Goal: Task Accomplishment & Management: Use online tool/utility

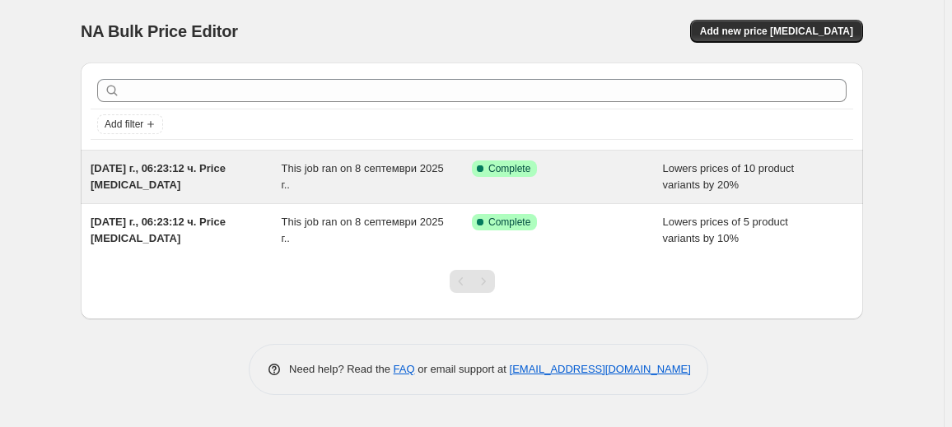
click at [549, 182] on div "Success Complete Complete" at bounding box center [567, 177] width 191 height 33
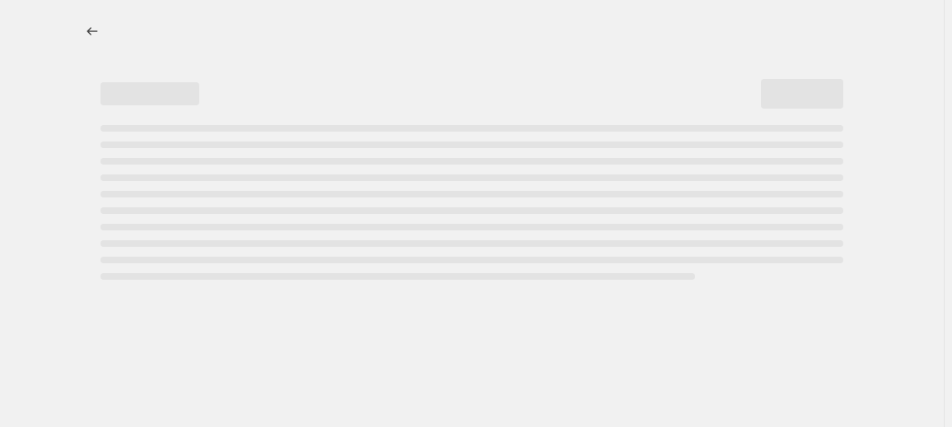
select select "percentage"
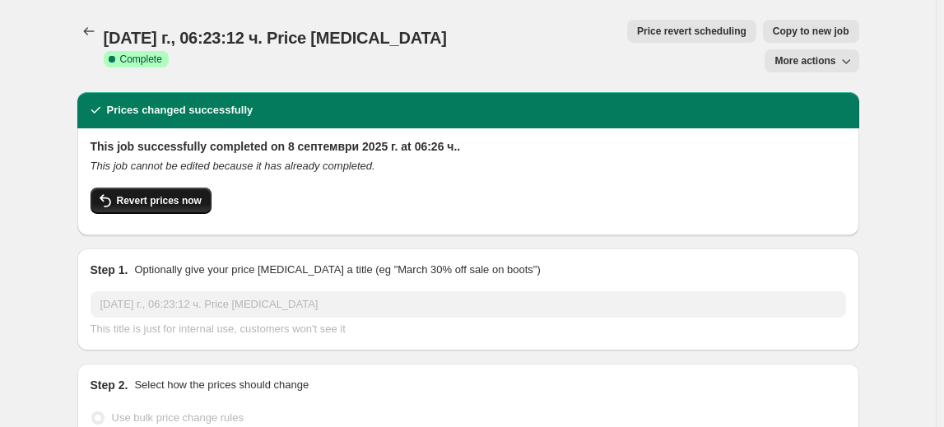
click at [185, 194] on span "Revert prices now" at bounding box center [159, 200] width 85 height 13
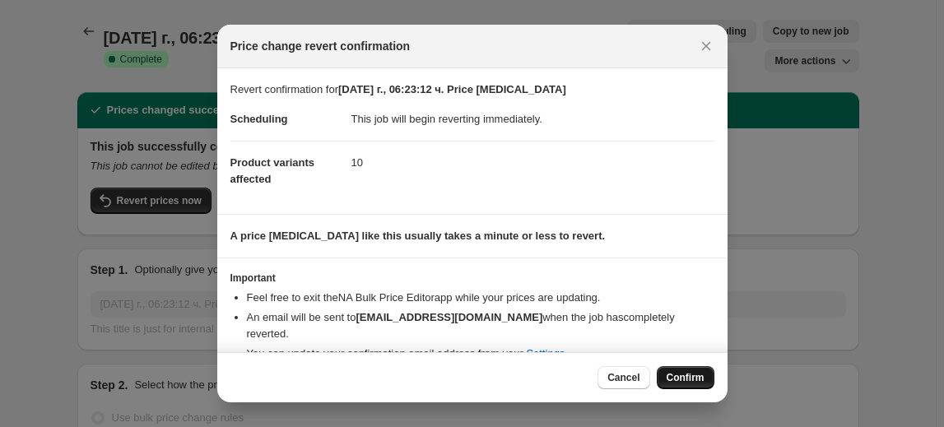
click at [682, 377] on span "Confirm" at bounding box center [686, 377] width 38 height 13
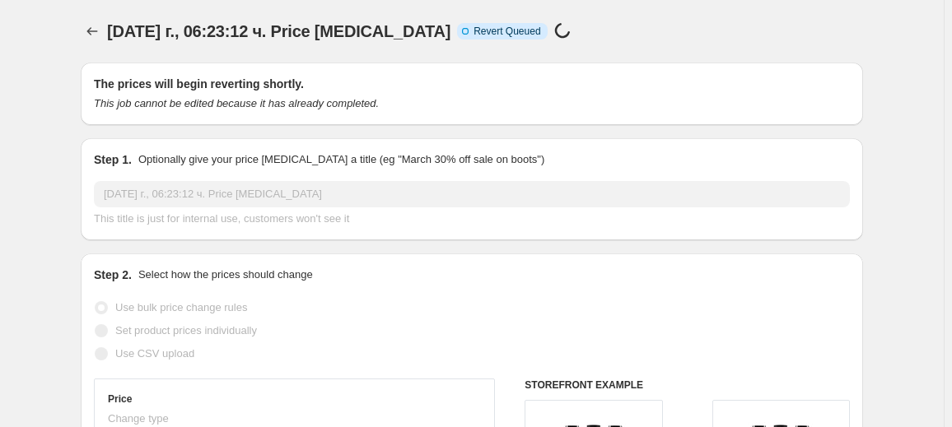
select select "percentage"
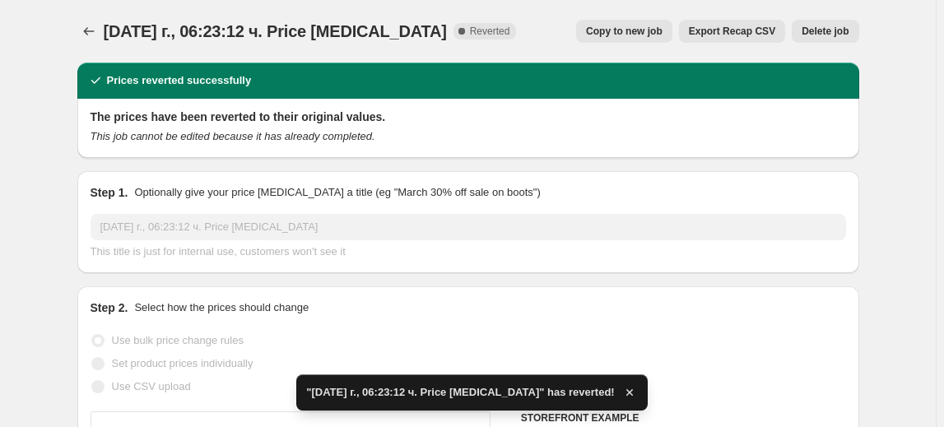
click at [844, 30] on span "Delete job" at bounding box center [825, 31] width 47 height 13
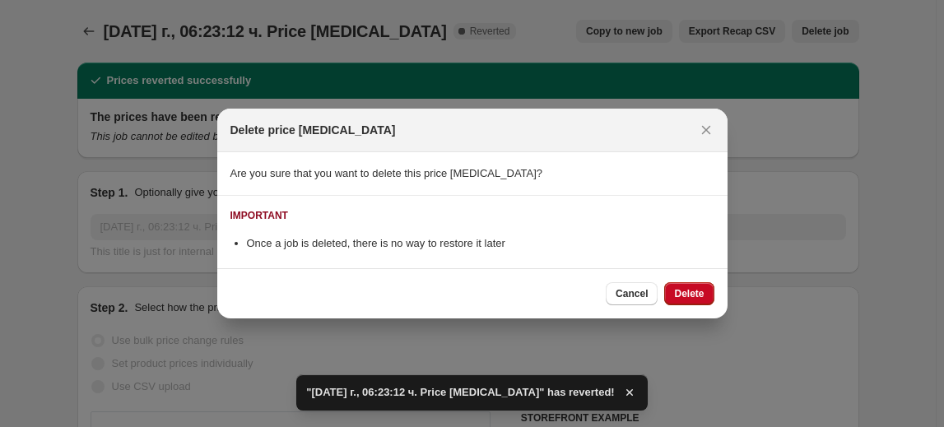
click at [686, 296] on button "Delete" at bounding box center [688, 293] width 49 height 23
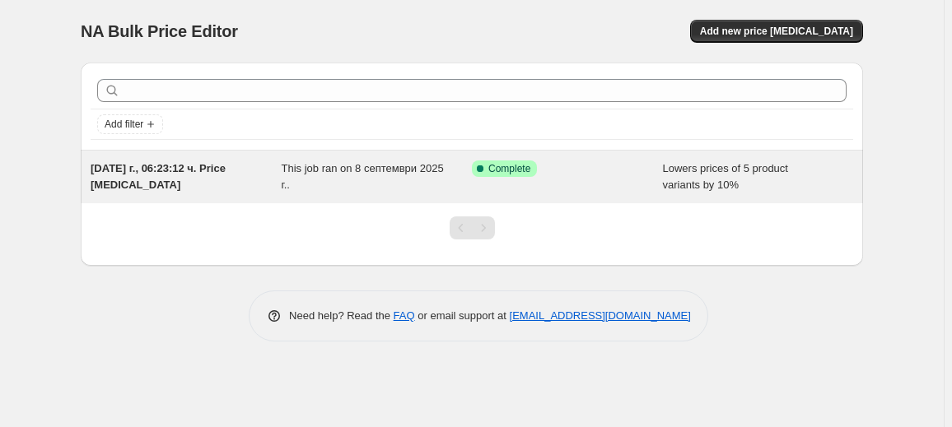
click at [421, 186] on div "This job ran on 8 септември 2025 г.." at bounding box center [377, 177] width 191 height 33
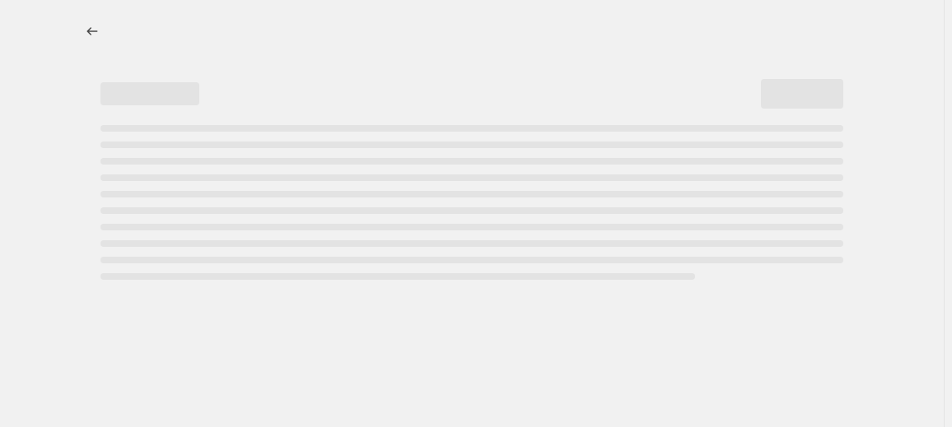
select select "percentage"
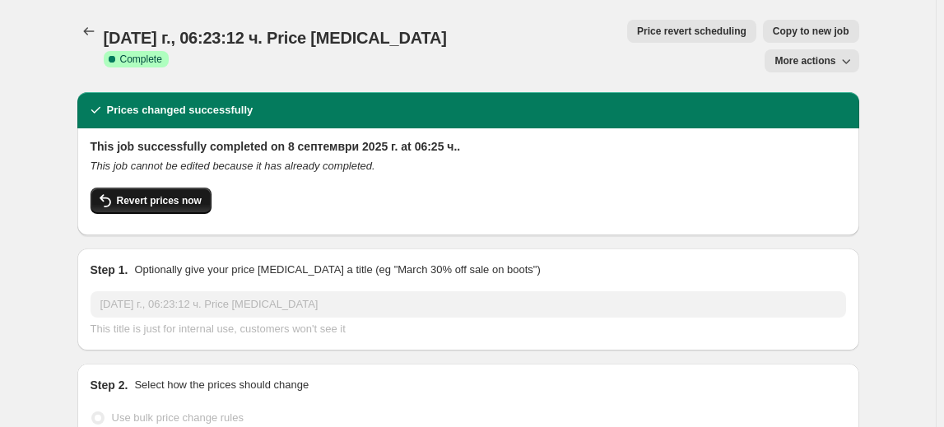
click at [176, 194] on span "Revert prices now" at bounding box center [159, 200] width 85 height 13
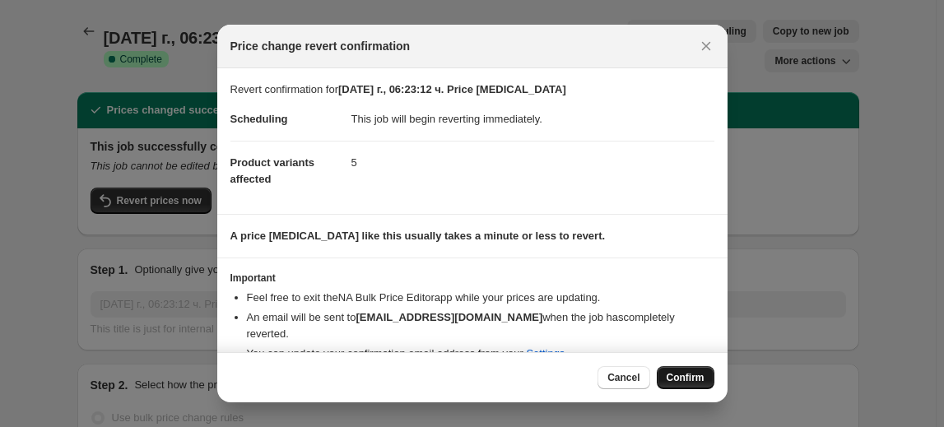
click at [697, 379] on span "Confirm" at bounding box center [686, 377] width 38 height 13
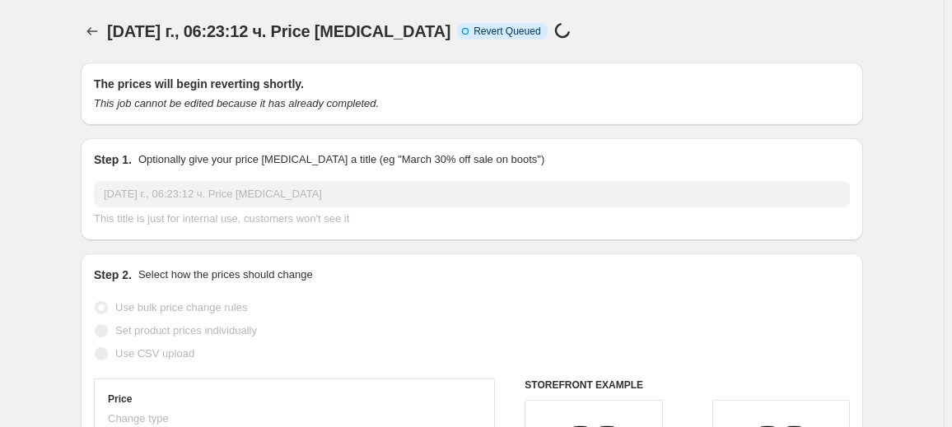
select select "percentage"
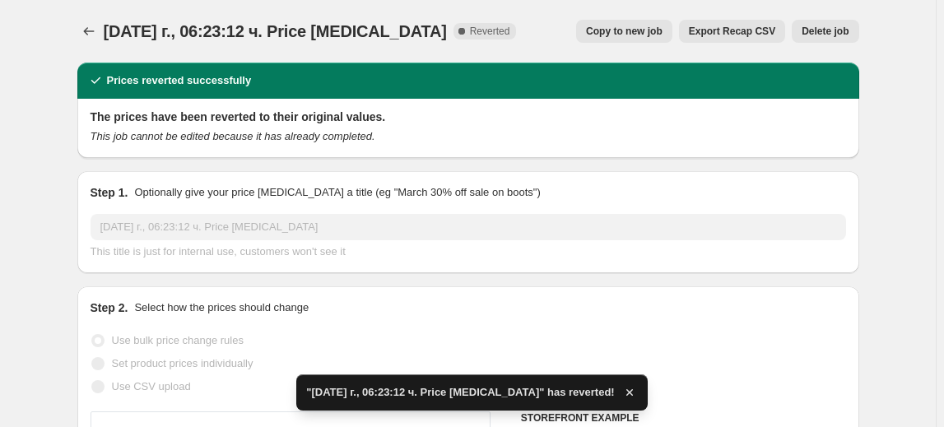
click at [838, 26] on span "Delete job" at bounding box center [825, 31] width 47 height 13
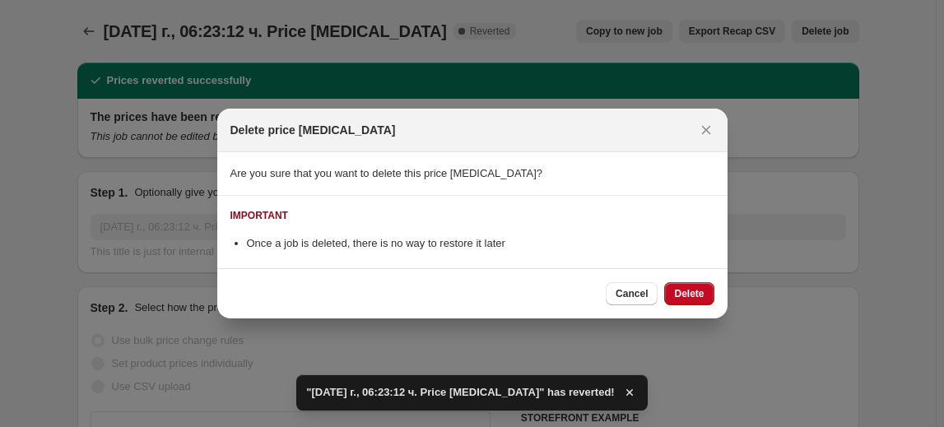
click at [690, 294] on span "Delete" at bounding box center [689, 293] width 30 height 13
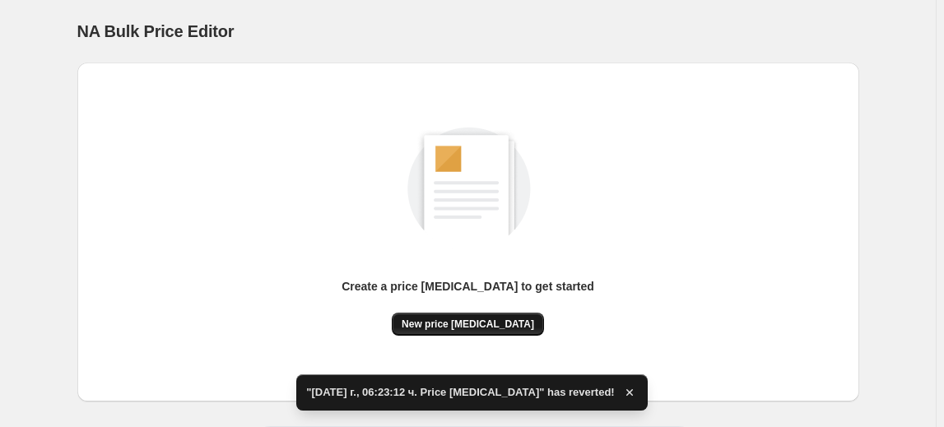
click at [500, 322] on span "New price [MEDICAL_DATA]" at bounding box center [468, 324] width 133 height 13
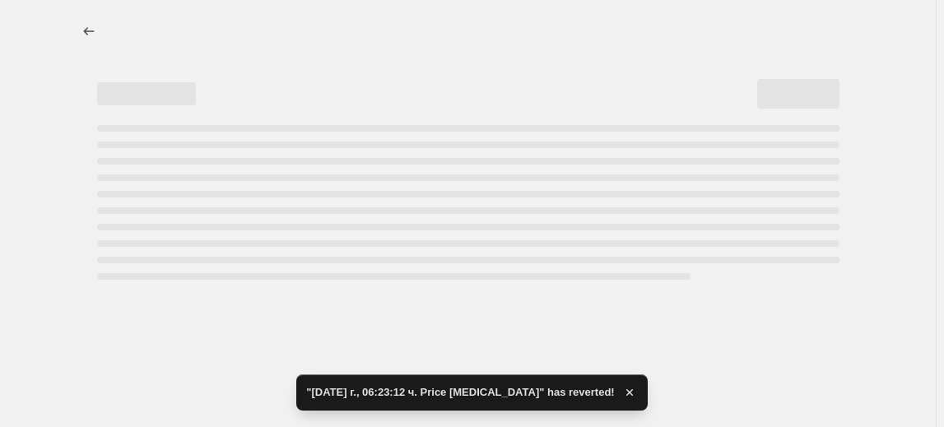
select select "percentage"
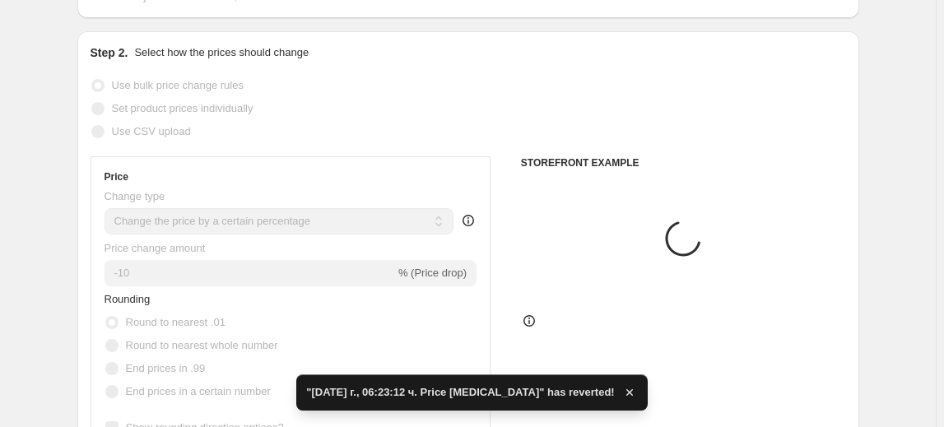
scroll to position [149, 0]
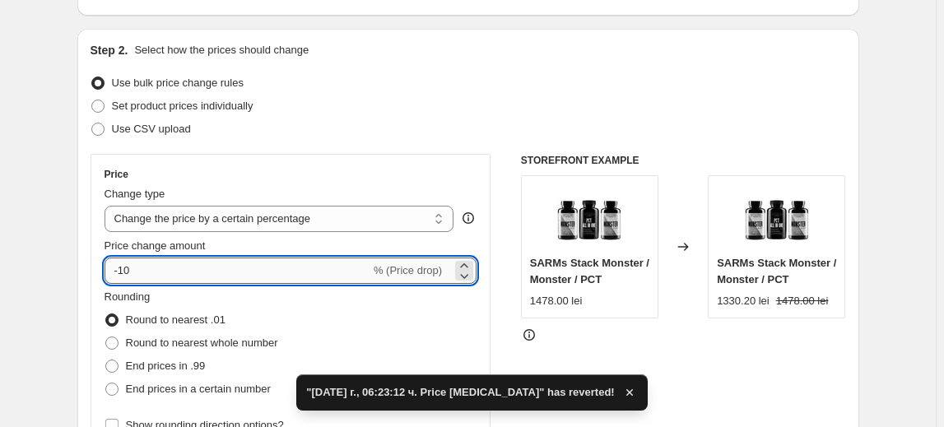
click at [137, 271] on input "-10" at bounding box center [238, 271] width 266 height 26
click at [132, 272] on input "-10" at bounding box center [238, 271] width 266 height 26
click at [126, 273] on input "-10" at bounding box center [238, 271] width 266 height 26
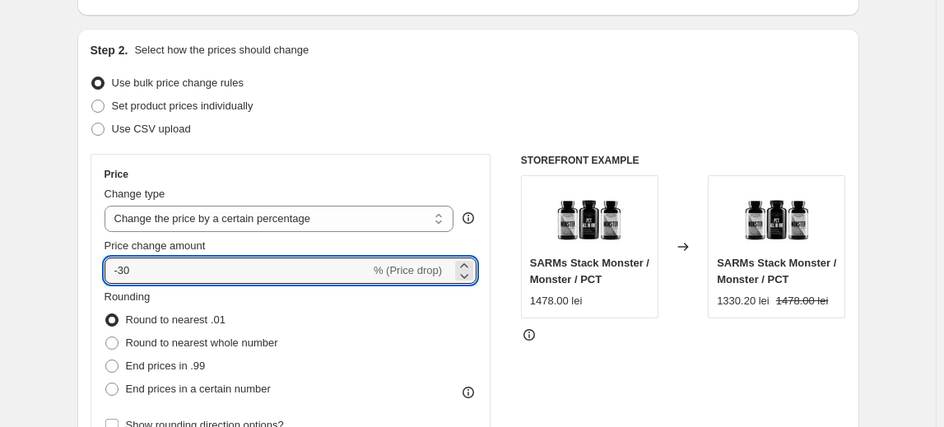
type input "-30"
drag, startPoint x: 166, startPoint y: 294, endPoint x: 175, endPoint y: 290, distance: 9.2
click at [170, 291] on fieldset "Rounding Round to nearest .01 Round to nearest whole number End prices in .99 E…" at bounding box center [192, 345] width 174 height 112
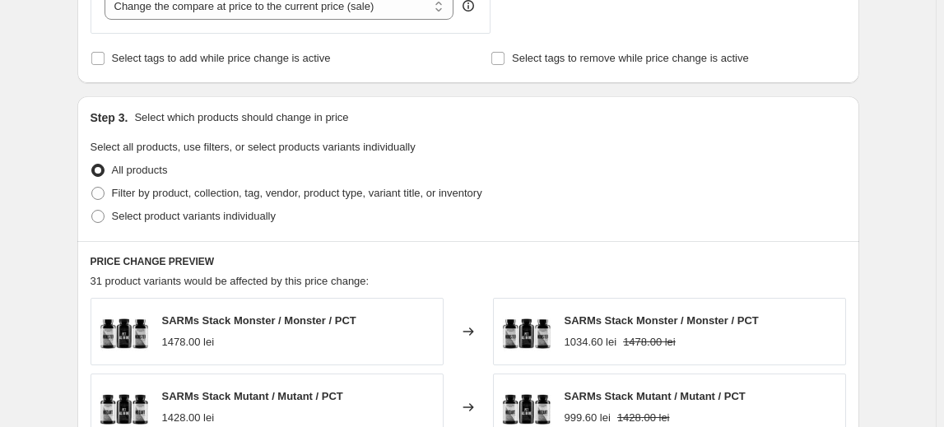
scroll to position [673, 0]
click at [214, 223] on label "Select product variants individually" at bounding box center [183, 215] width 185 height 23
click at [92, 210] on input "Select product variants individually" at bounding box center [91, 209] width 1 height 1
radio input "true"
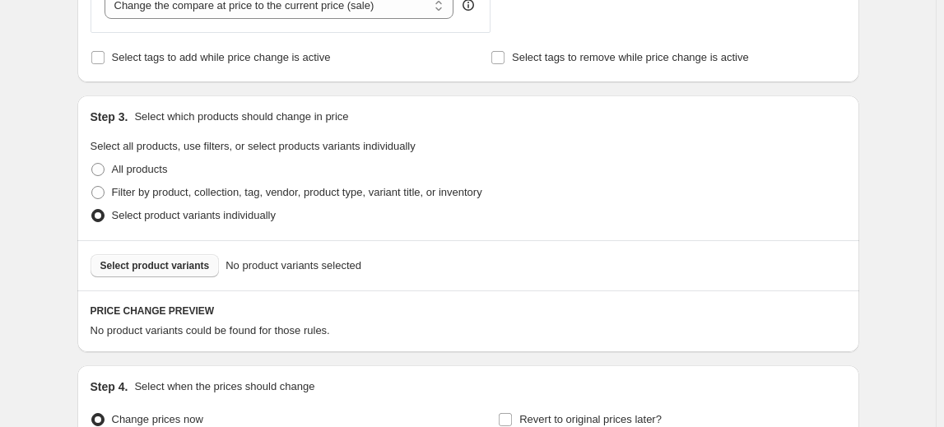
click at [147, 259] on span "Select product variants" at bounding box center [154, 265] width 109 height 13
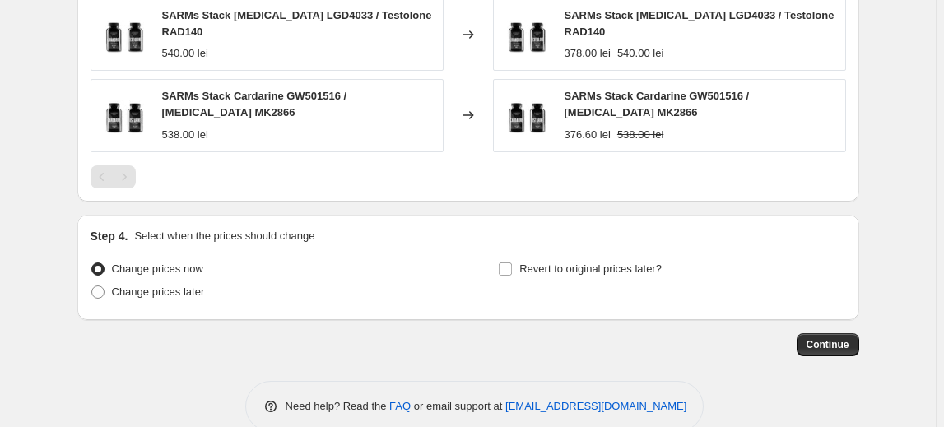
scroll to position [1270, 0]
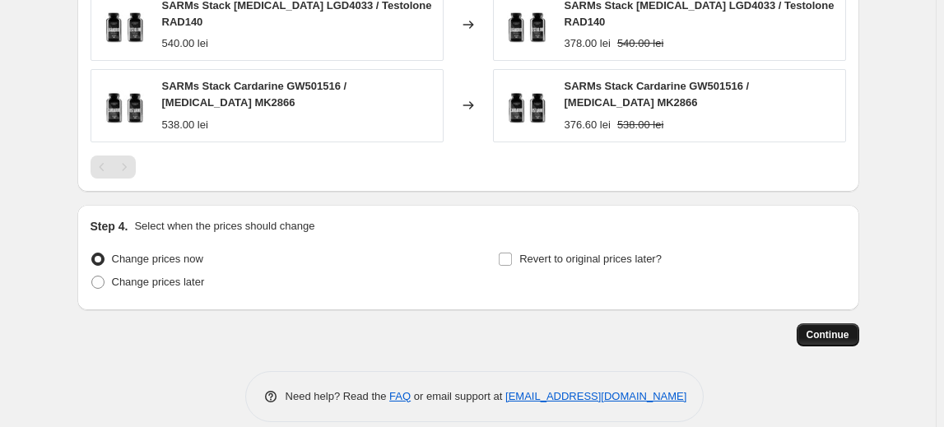
click at [831, 328] on span "Continue" at bounding box center [828, 334] width 43 height 13
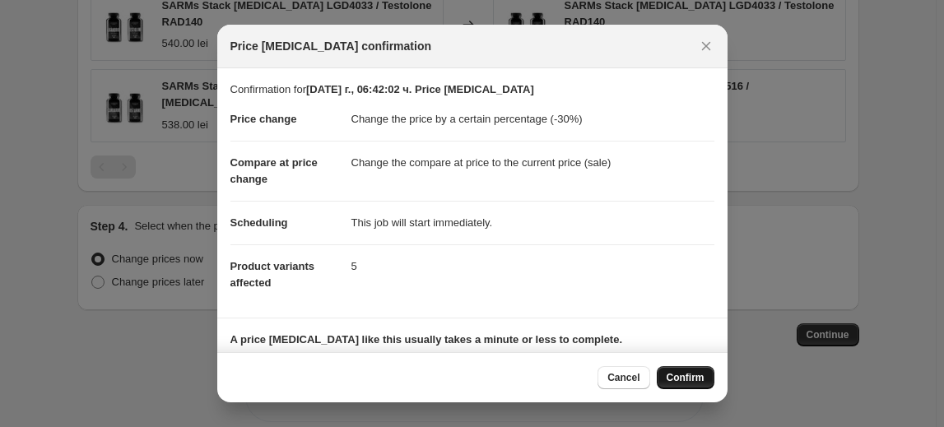
click at [696, 375] on span "Confirm" at bounding box center [686, 377] width 38 height 13
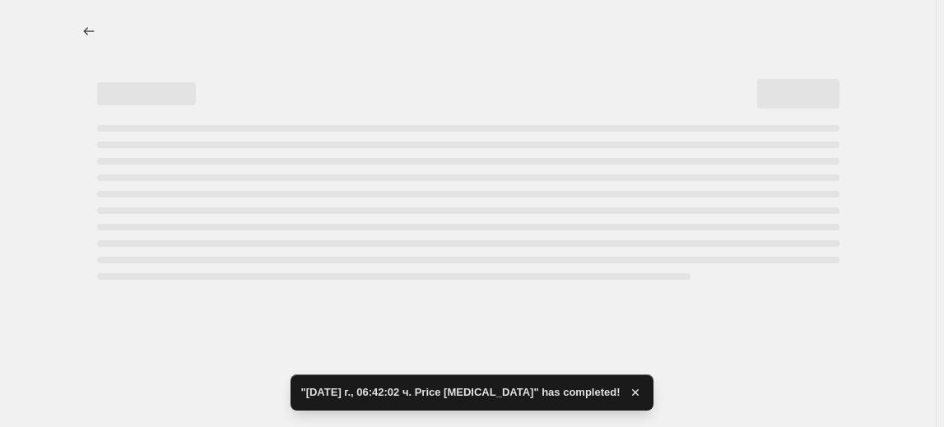
select select "percentage"
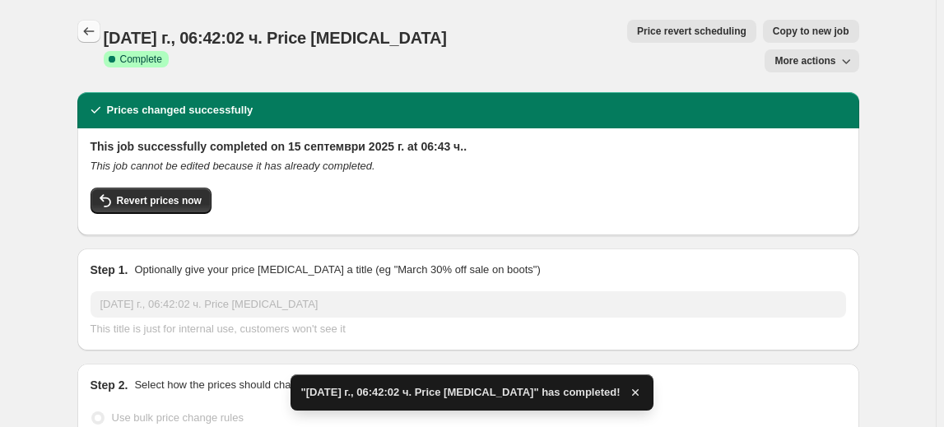
click at [87, 28] on icon "Price change jobs" at bounding box center [89, 31] width 16 height 16
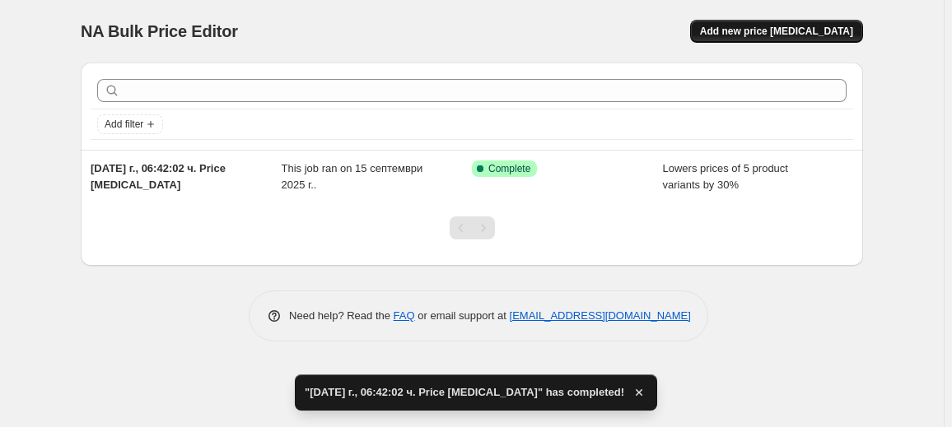
click at [771, 36] on span "Add new price [MEDICAL_DATA]" at bounding box center [776, 31] width 153 height 13
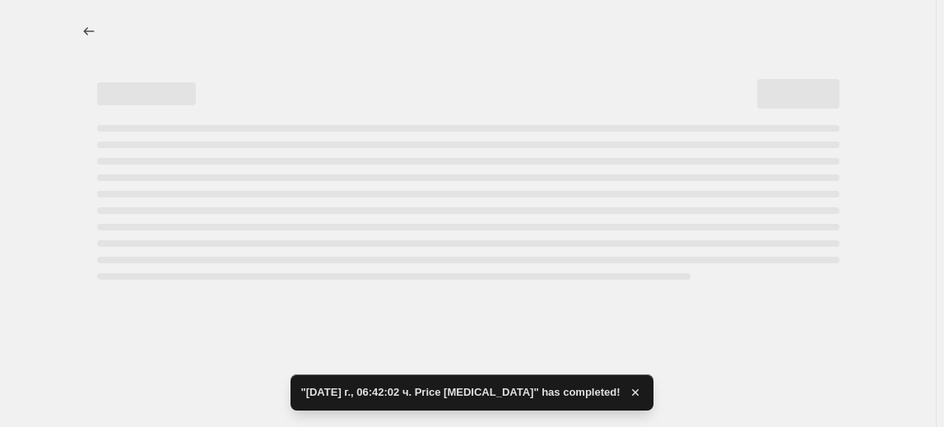
select select "percentage"
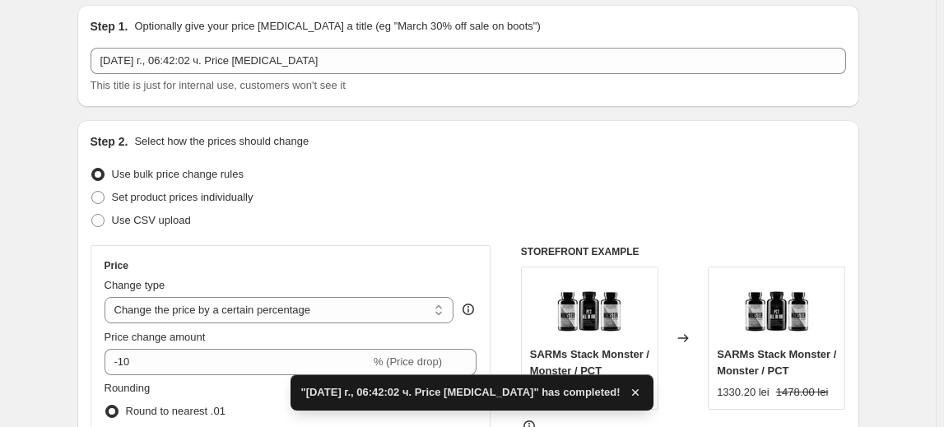
scroll to position [149, 0]
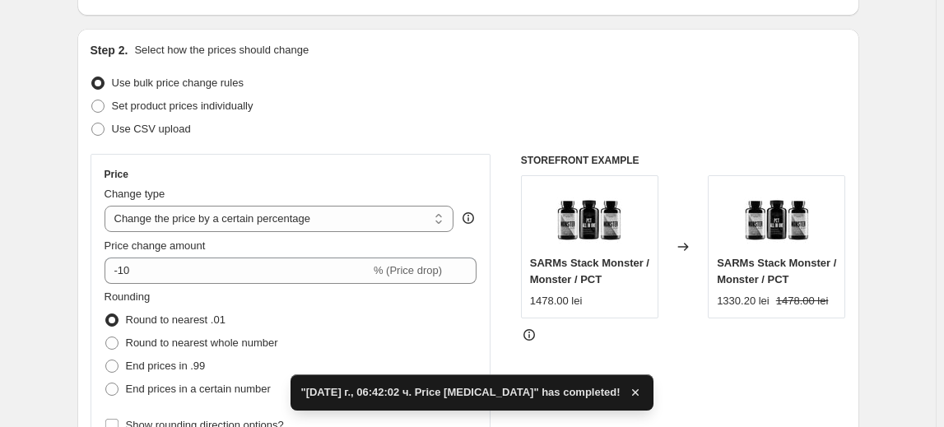
click at [123, 283] on div "Price Change type Change the price to a certain amount Change the price by a ce…" at bounding box center [291, 302] width 373 height 269
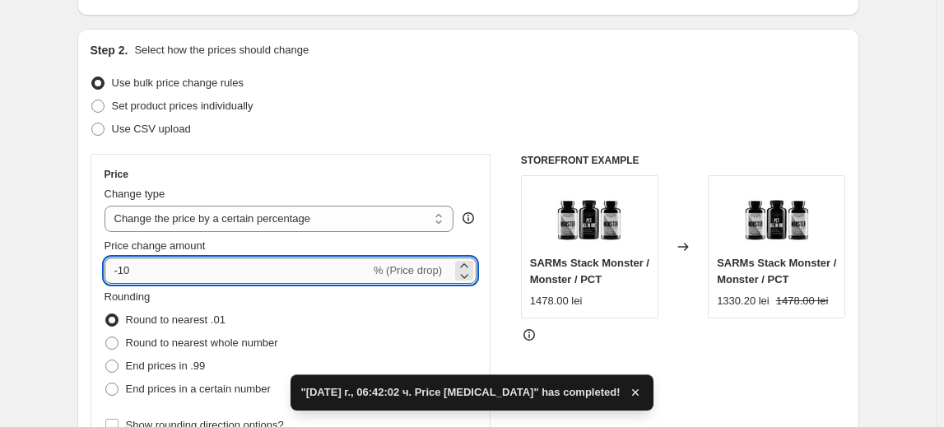
click at [126, 278] on input "-10" at bounding box center [238, 271] width 266 height 26
type input "-40"
click at [184, 296] on fieldset "Rounding Round to nearest .01 Round to nearest whole number End prices in .99 E…" at bounding box center [192, 345] width 174 height 112
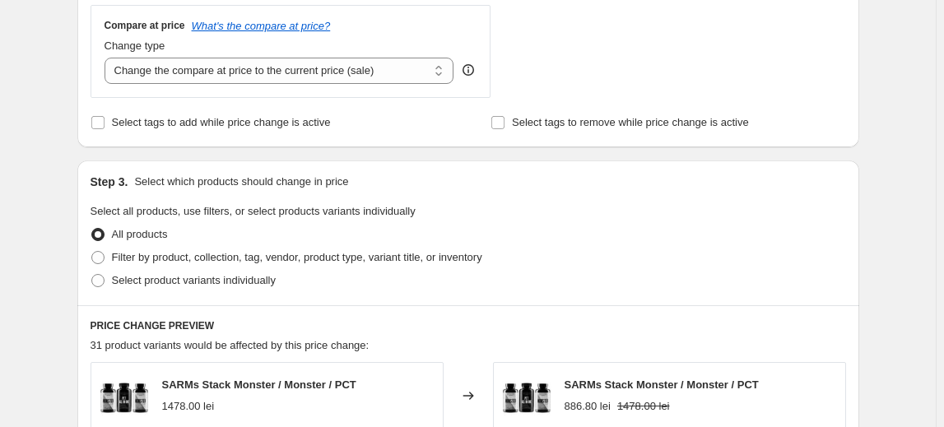
scroll to position [673, 0]
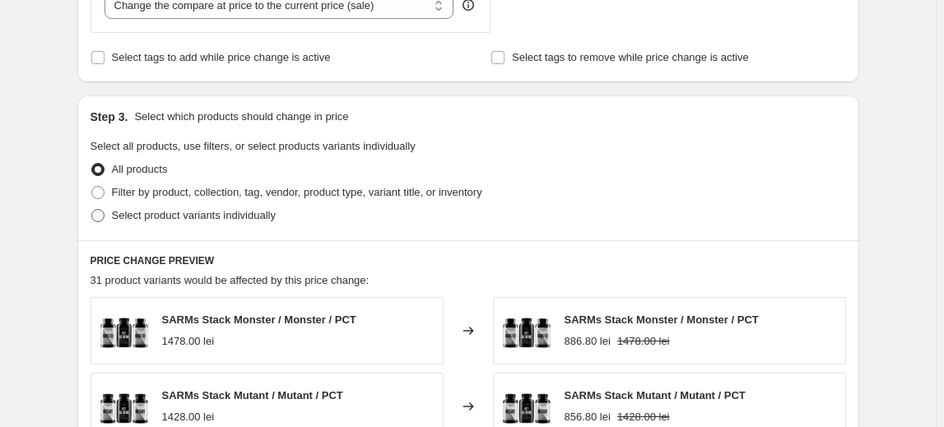
click at [245, 217] on span "Select product variants individually" at bounding box center [194, 215] width 164 height 12
click at [92, 210] on input "Select product variants individually" at bounding box center [91, 209] width 1 height 1
radio input "true"
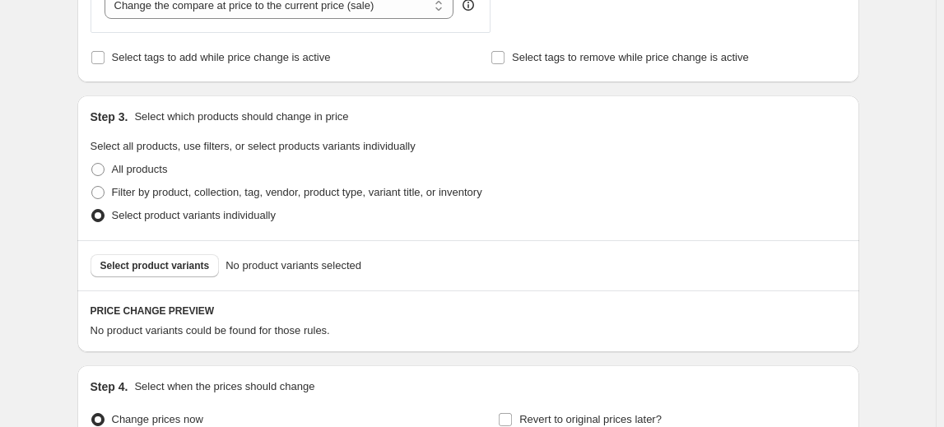
click at [201, 263] on span "Select product variants" at bounding box center [154, 265] width 109 height 13
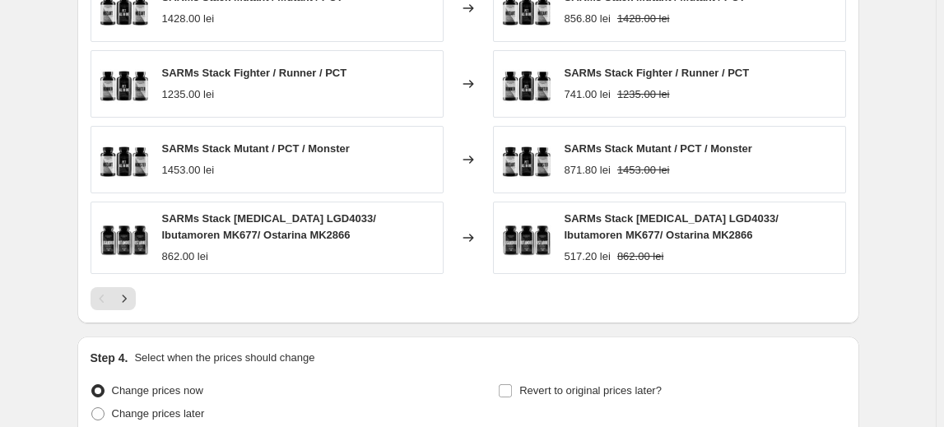
scroll to position [1270, 0]
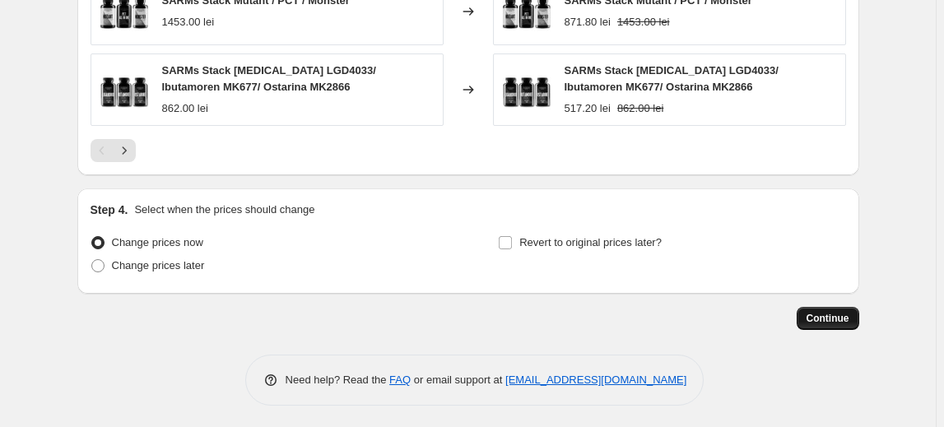
click at [817, 315] on span "Continue" at bounding box center [828, 318] width 43 height 13
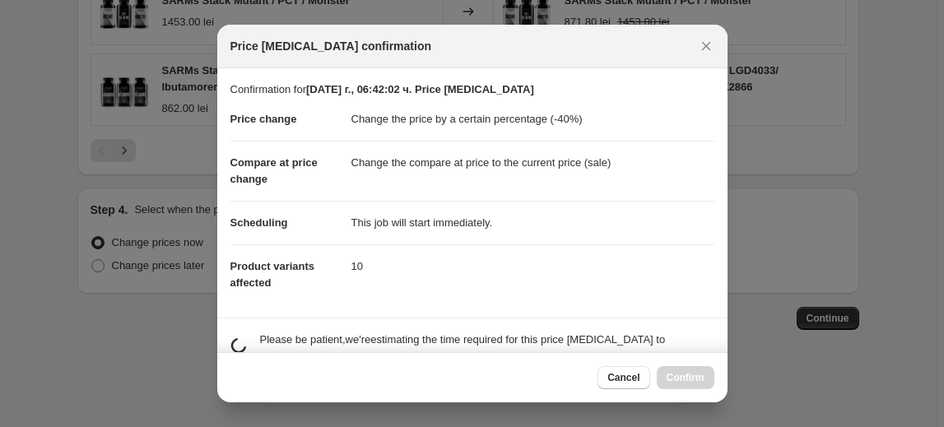
scroll to position [0, 0]
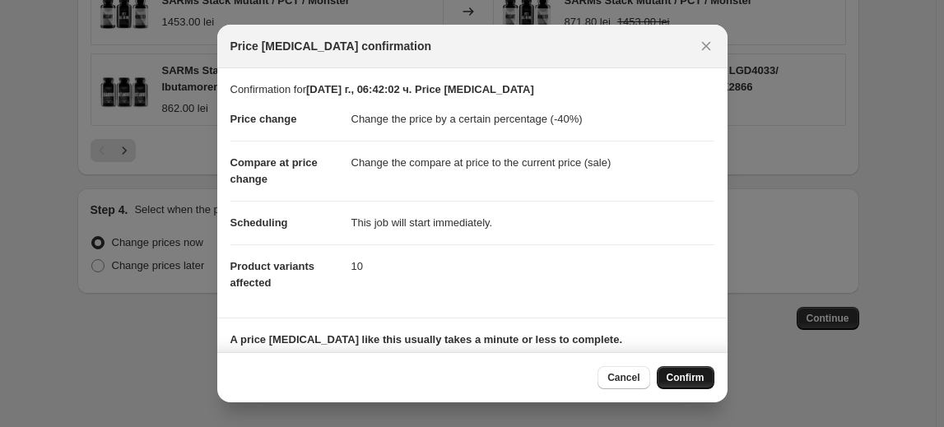
click at [693, 383] on span "Confirm" at bounding box center [686, 377] width 38 height 13
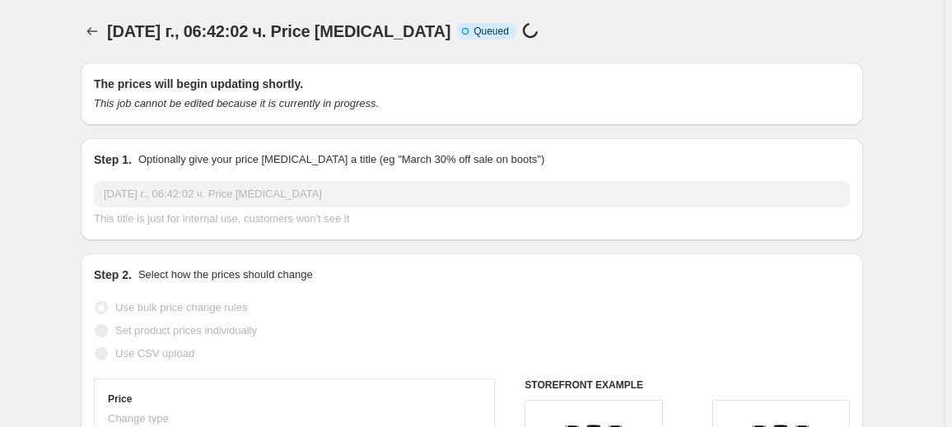
select select "percentage"
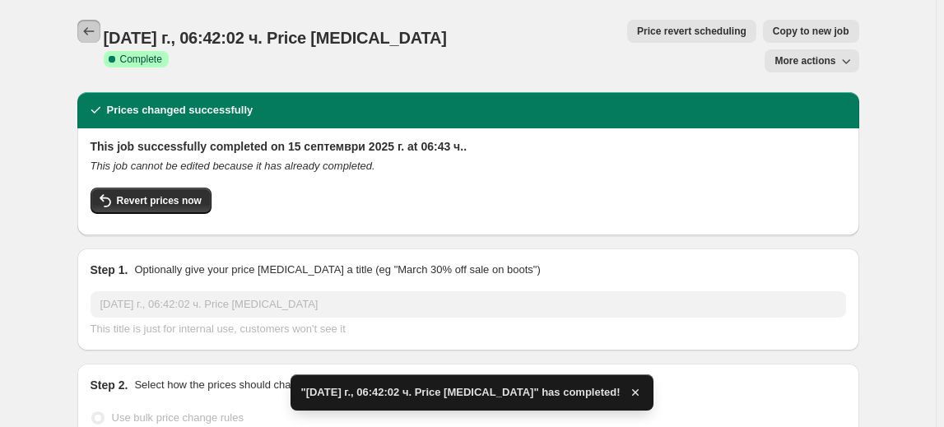
click at [89, 34] on icon "Price change jobs" at bounding box center [89, 31] width 16 height 16
